Goal: Check status

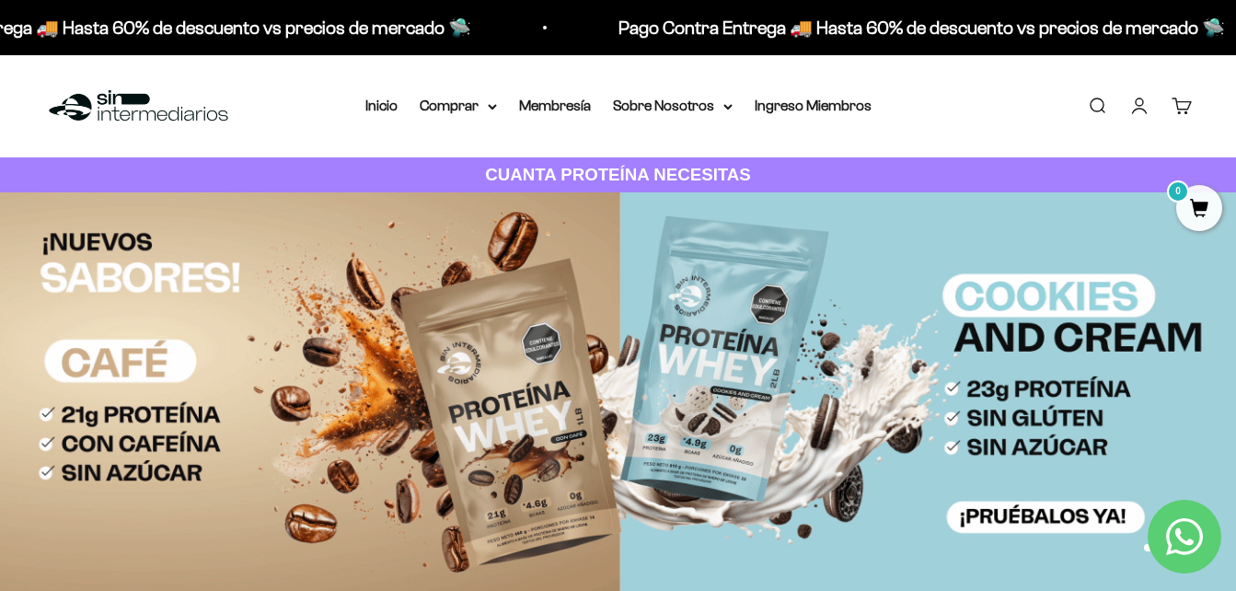
click at [1140, 115] on link "Cuenta" at bounding box center [1139, 106] width 20 height 20
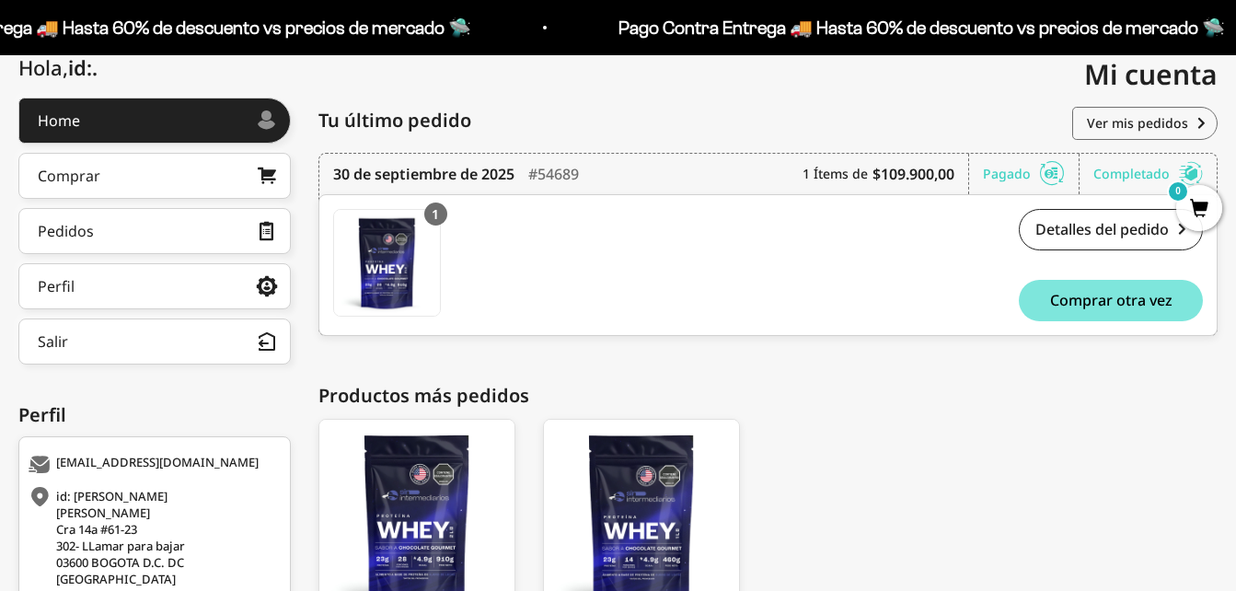
scroll to position [219, 0]
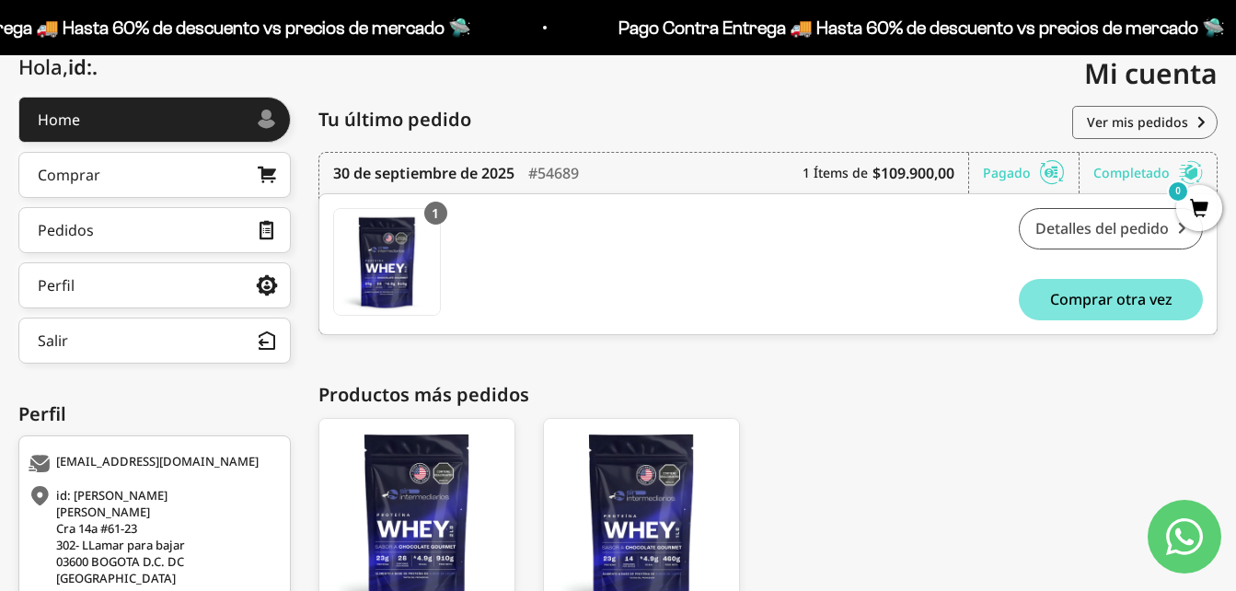
click at [1085, 223] on link "Detalles del pedido" at bounding box center [1111, 228] width 184 height 41
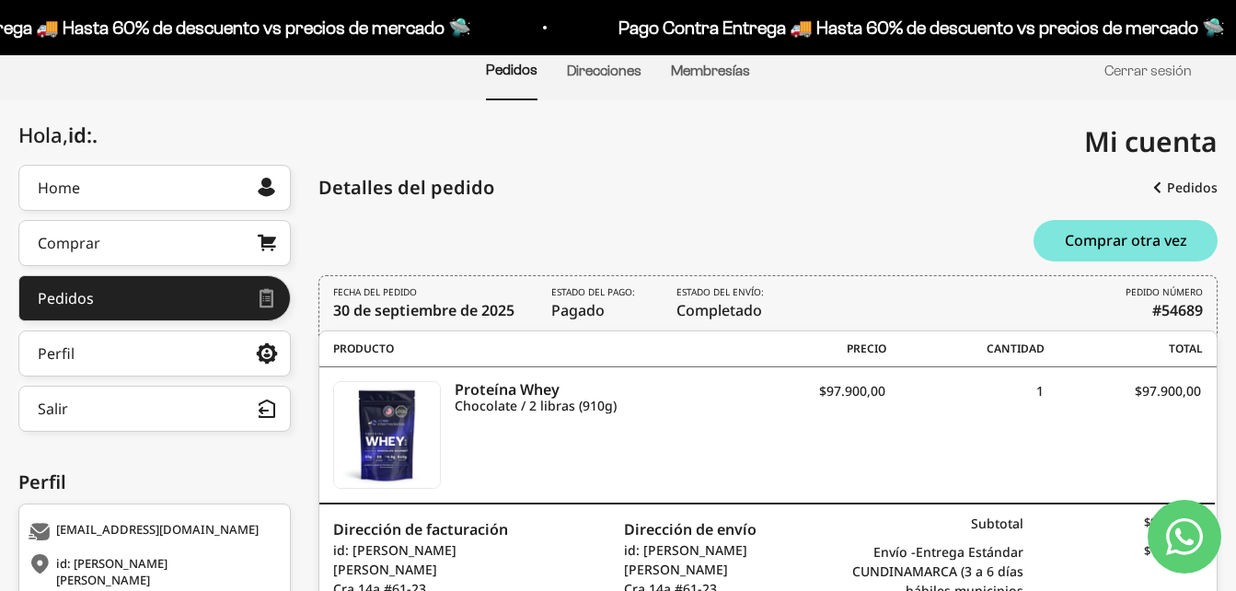
scroll to position [150, 0]
